Goal: Task Accomplishment & Management: Use online tool/utility

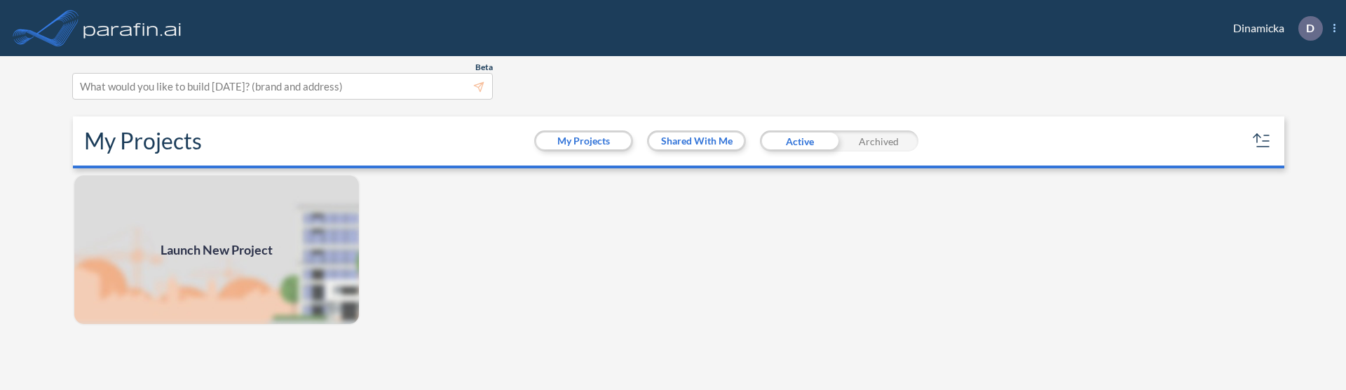
click at [1332, 32] on span "D Show More Created with sketchtool. exit-to-app-button Created with Sketch. Lo…" at bounding box center [1310, 28] width 51 height 25
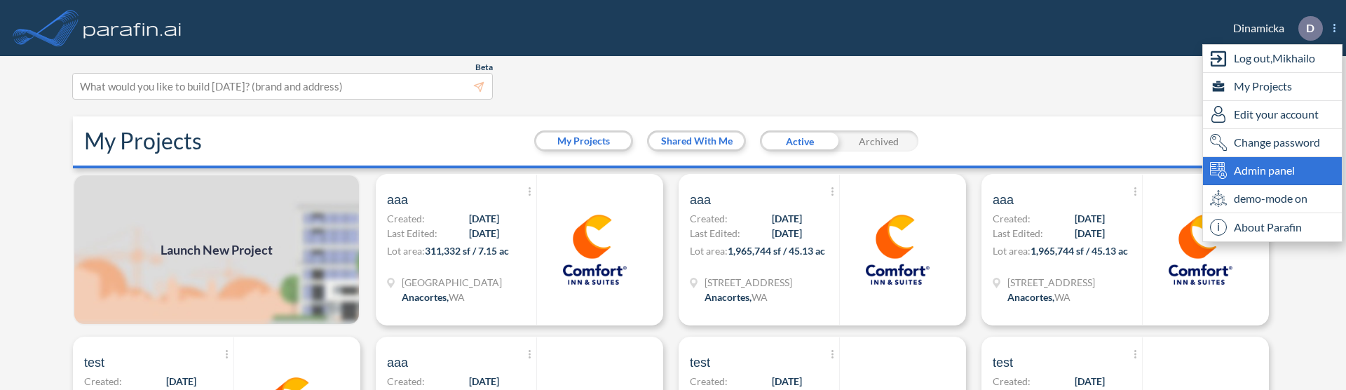
click at [1257, 173] on span "Admin panel" at bounding box center [1264, 170] width 61 height 17
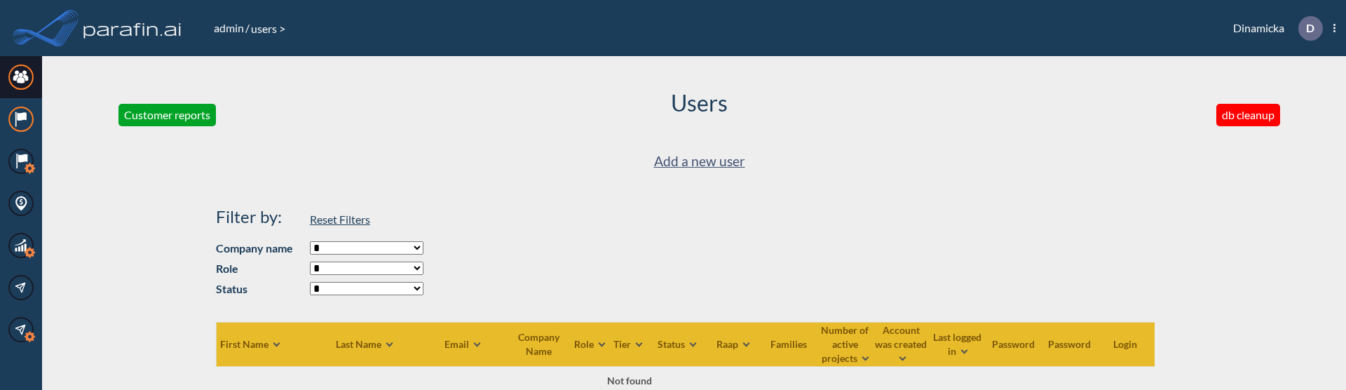
click at [11, 125] on circle at bounding box center [21, 119] width 24 height 24
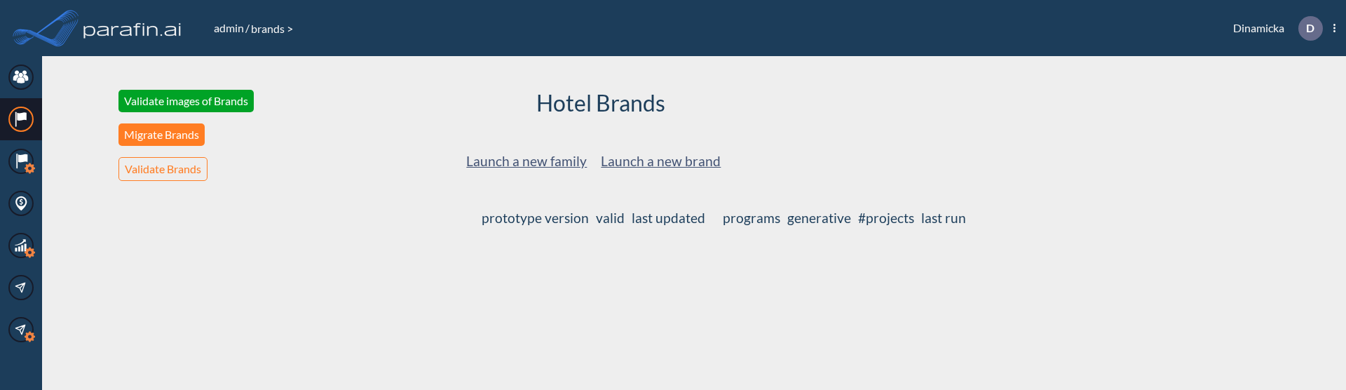
click at [188, 137] on button "Migrate Brands" at bounding box center [162, 134] width 86 height 22
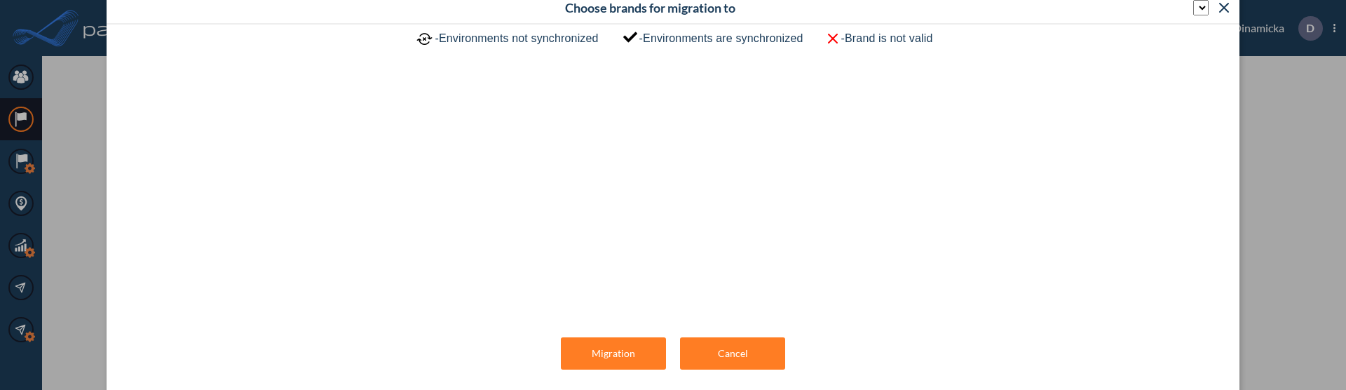
select select "*******"
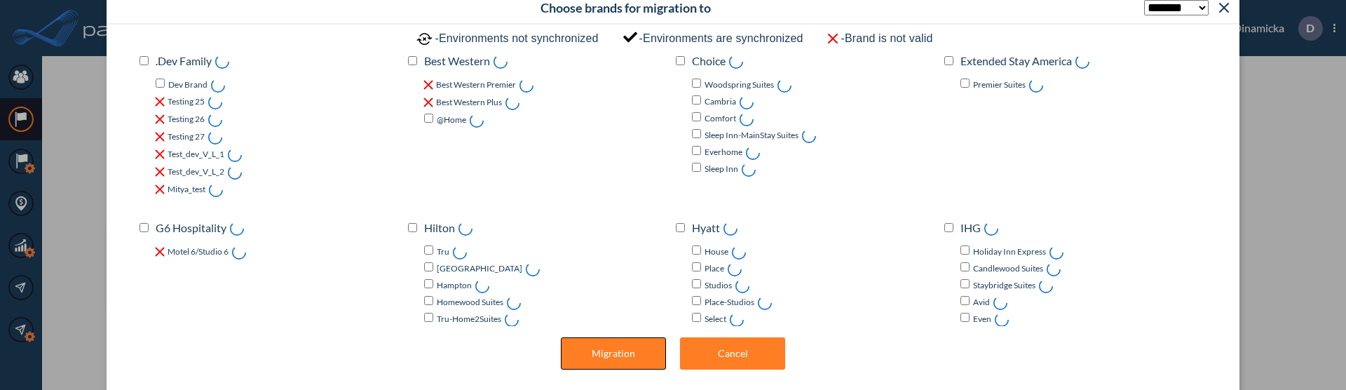
click at [592, 356] on button "Migration" at bounding box center [613, 353] width 105 height 32
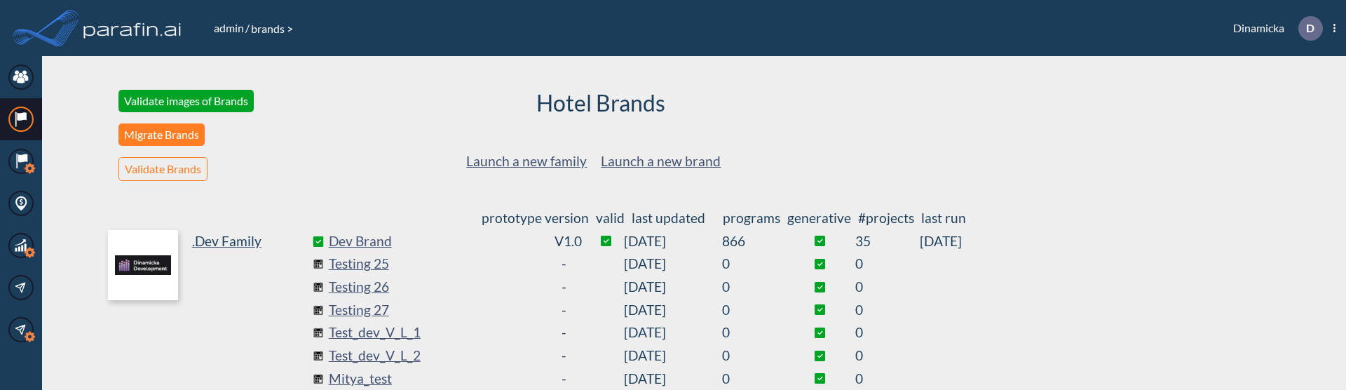
click at [182, 135] on button "Migrate Brands" at bounding box center [162, 134] width 86 height 22
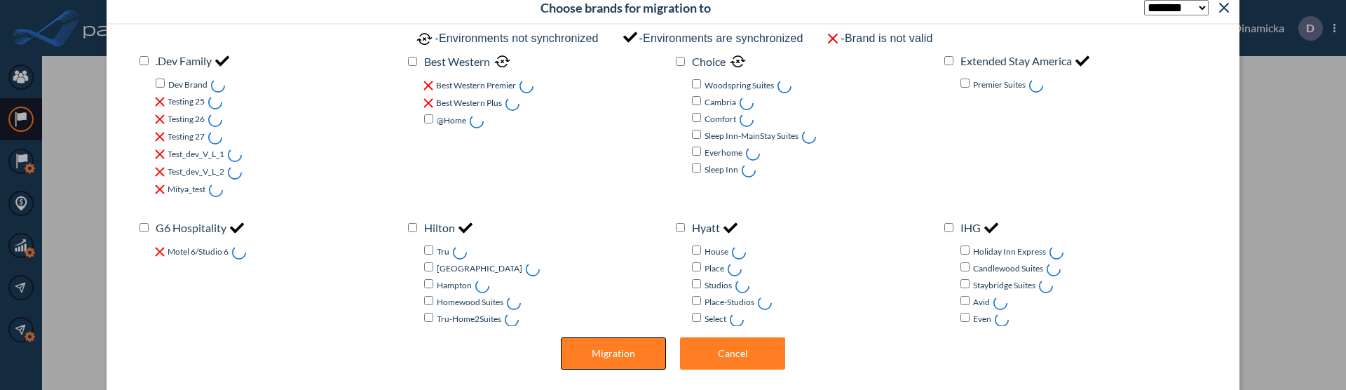
click at [601, 346] on button "Migration" at bounding box center [613, 353] width 105 height 32
